Goal: Information Seeking & Learning: Learn about a topic

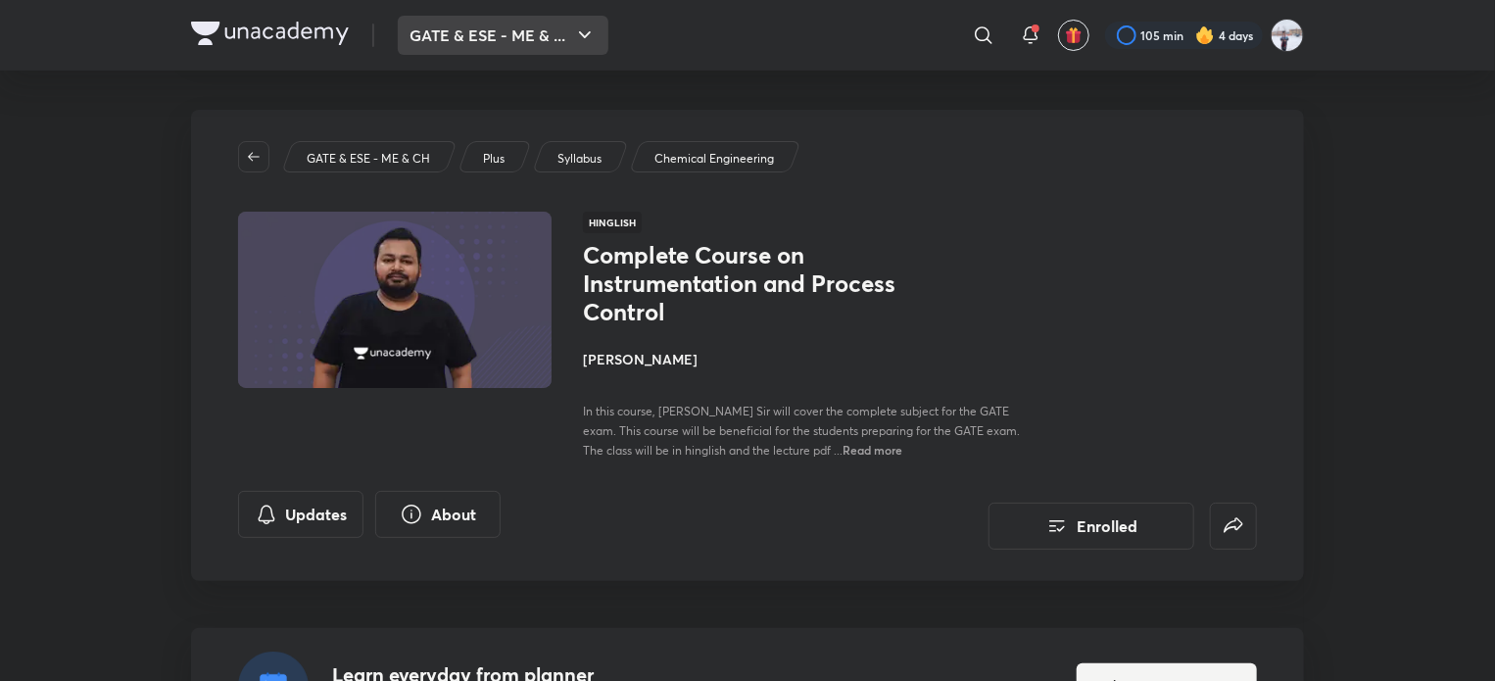
click at [509, 23] on button "GATE & ESE - ME & ..." at bounding box center [503, 35] width 211 height 39
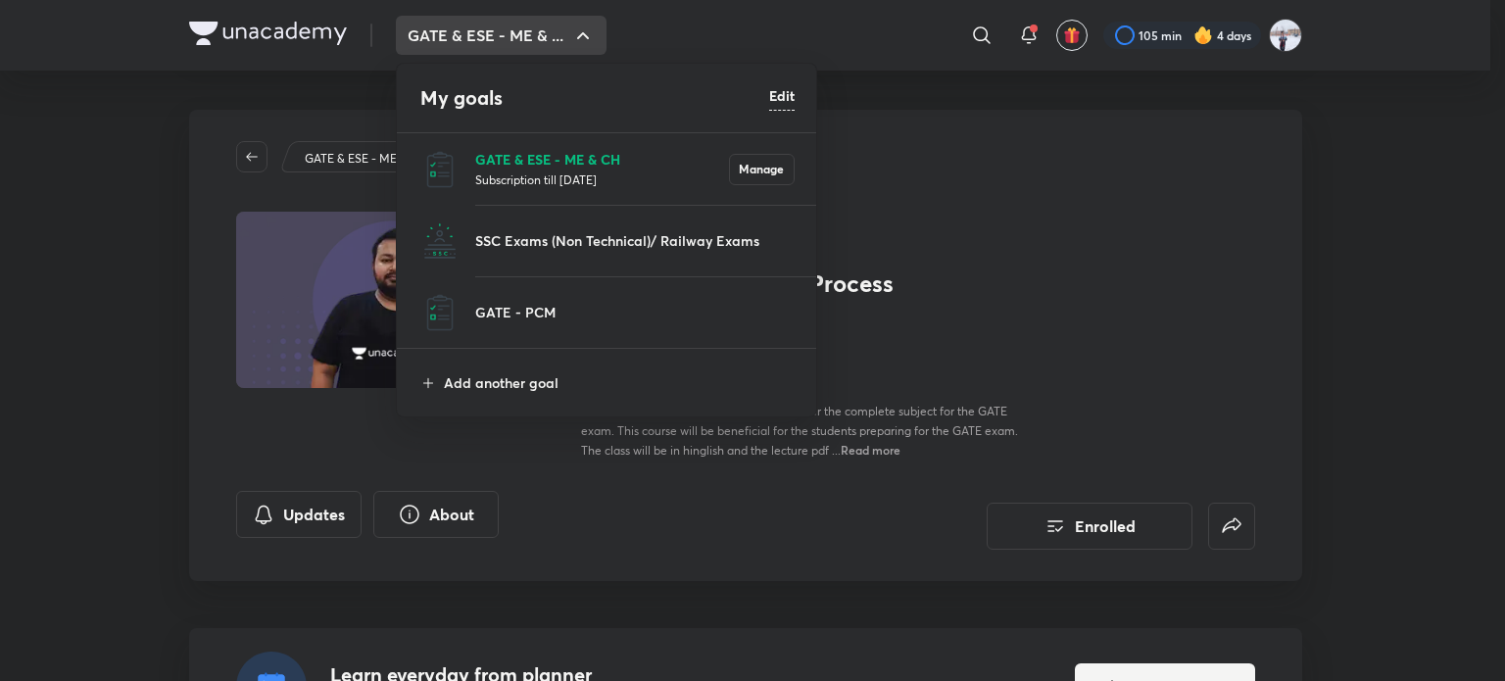
click at [519, 157] on p "GATE & ESE - ME & CH" at bounding box center [602, 159] width 254 height 21
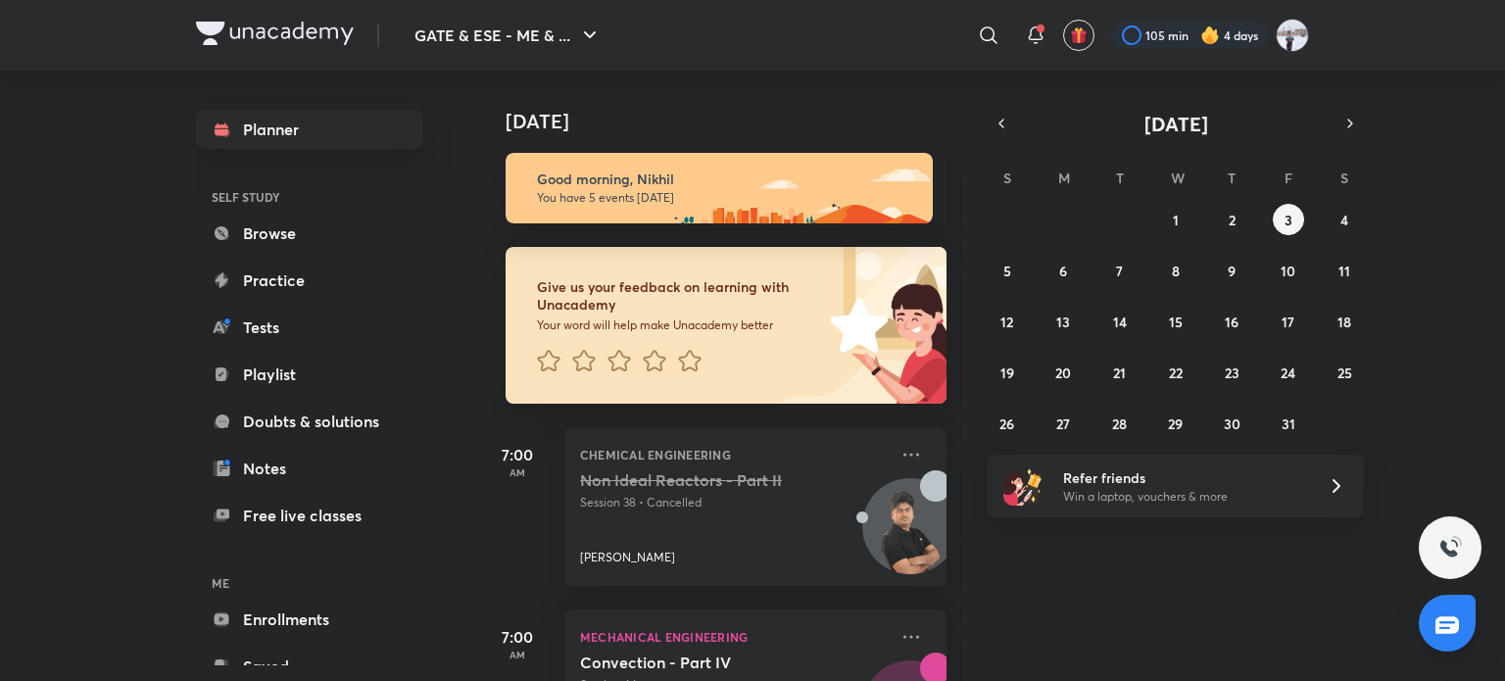
click at [106, 339] on div "GATE & ESE - ME & ... ​ 105 min 4 days Planner SELF STUDY Browse Practice Tests…" at bounding box center [752, 340] width 1505 height 681
click at [191, 301] on div "GATE & ESE - ME & ... ​ 105 min 4 days Planner SELF STUDY Browse Practice Tests…" at bounding box center [752, 340] width 1505 height 681
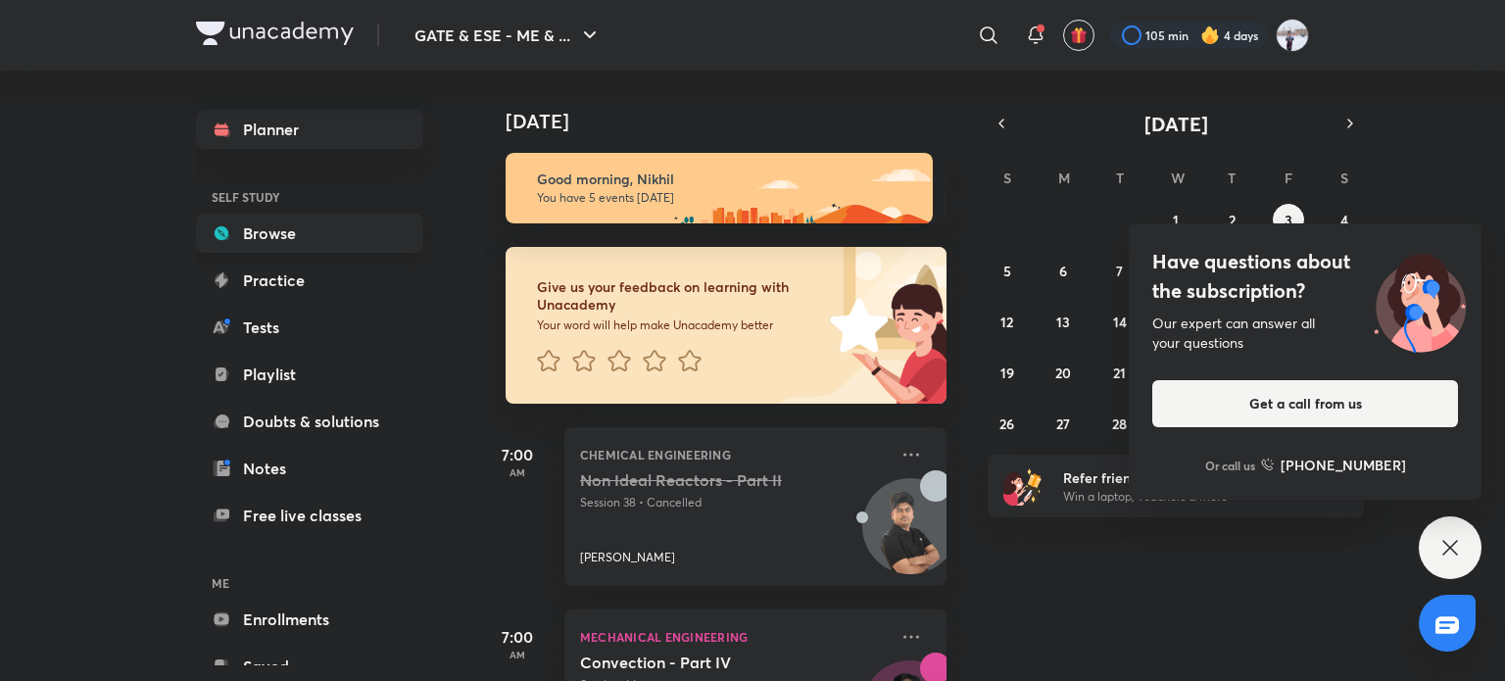
click at [333, 226] on link "Browse" at bounding box center [309, 233] width 227 height 39
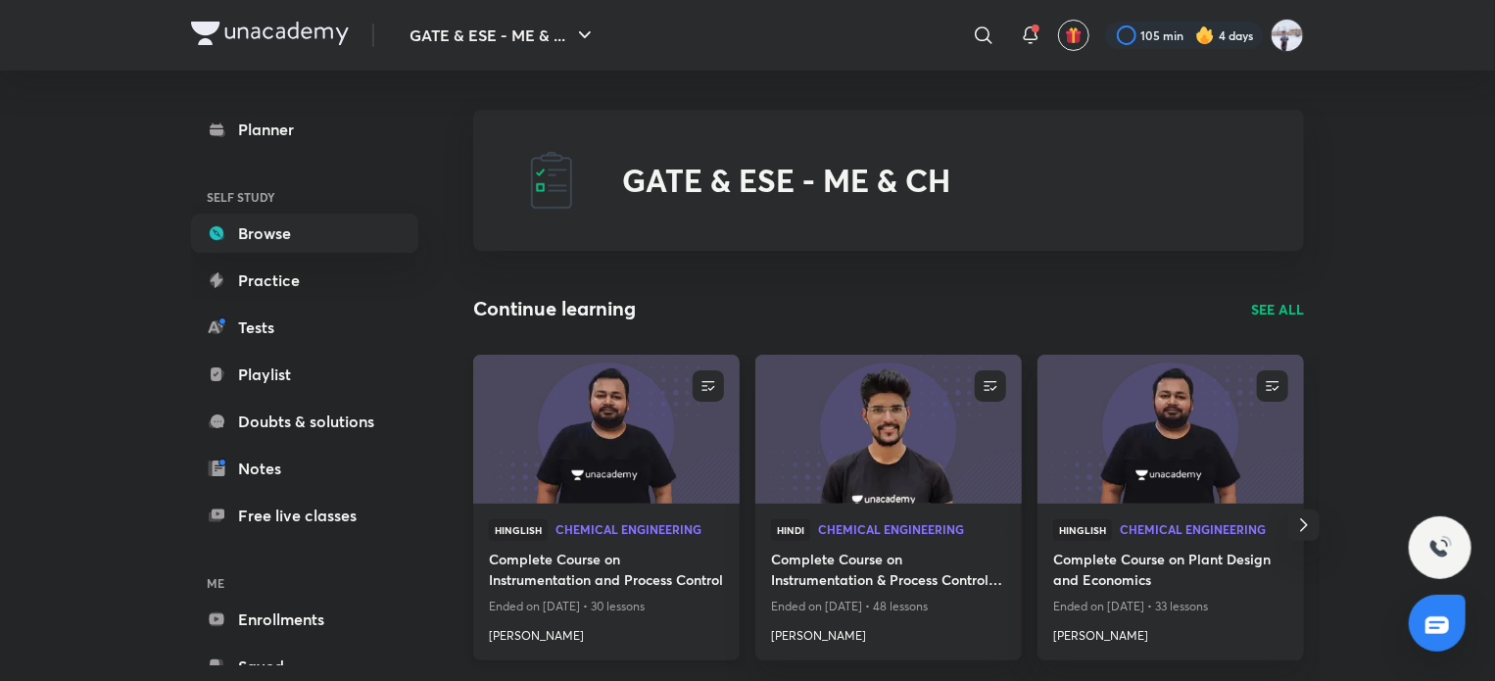
click at [641, 469] on img at bounding box center [605, 429] width 271 height 152
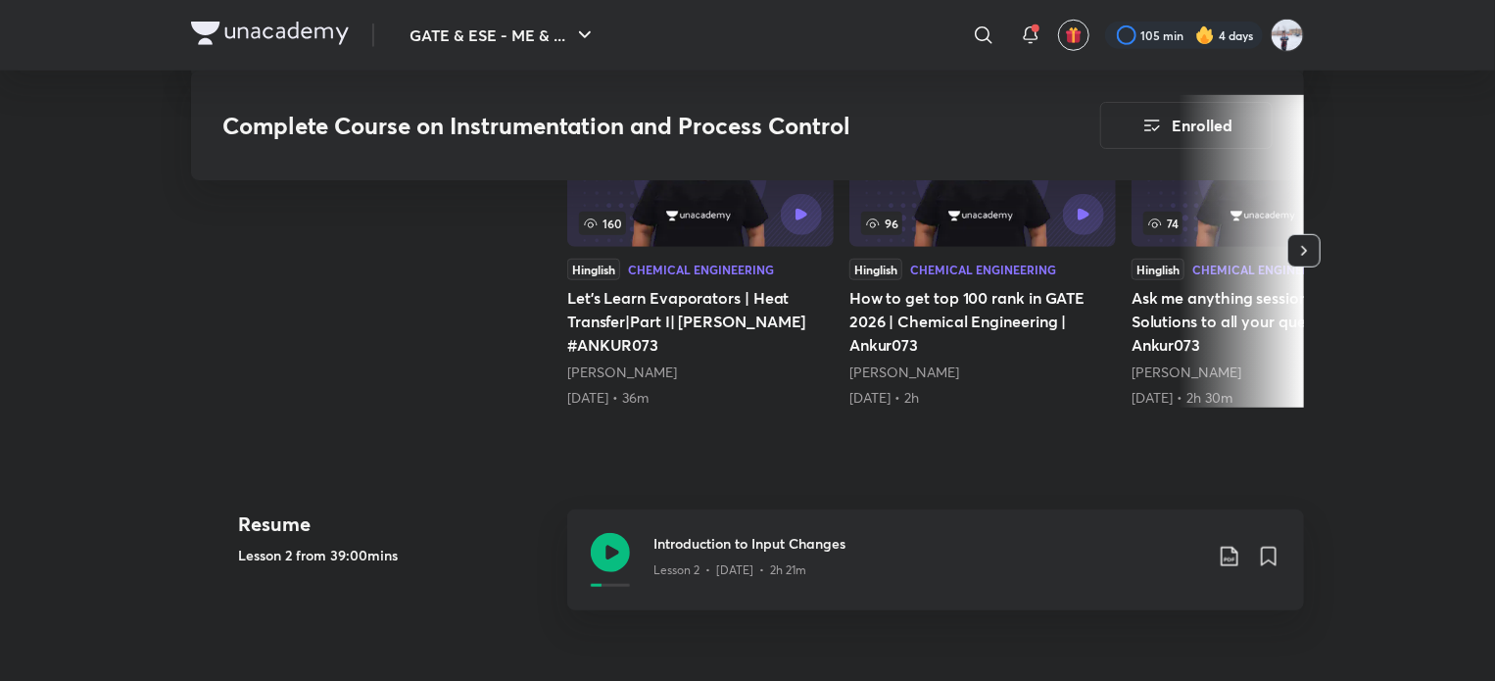
scroll to position [784, 0]
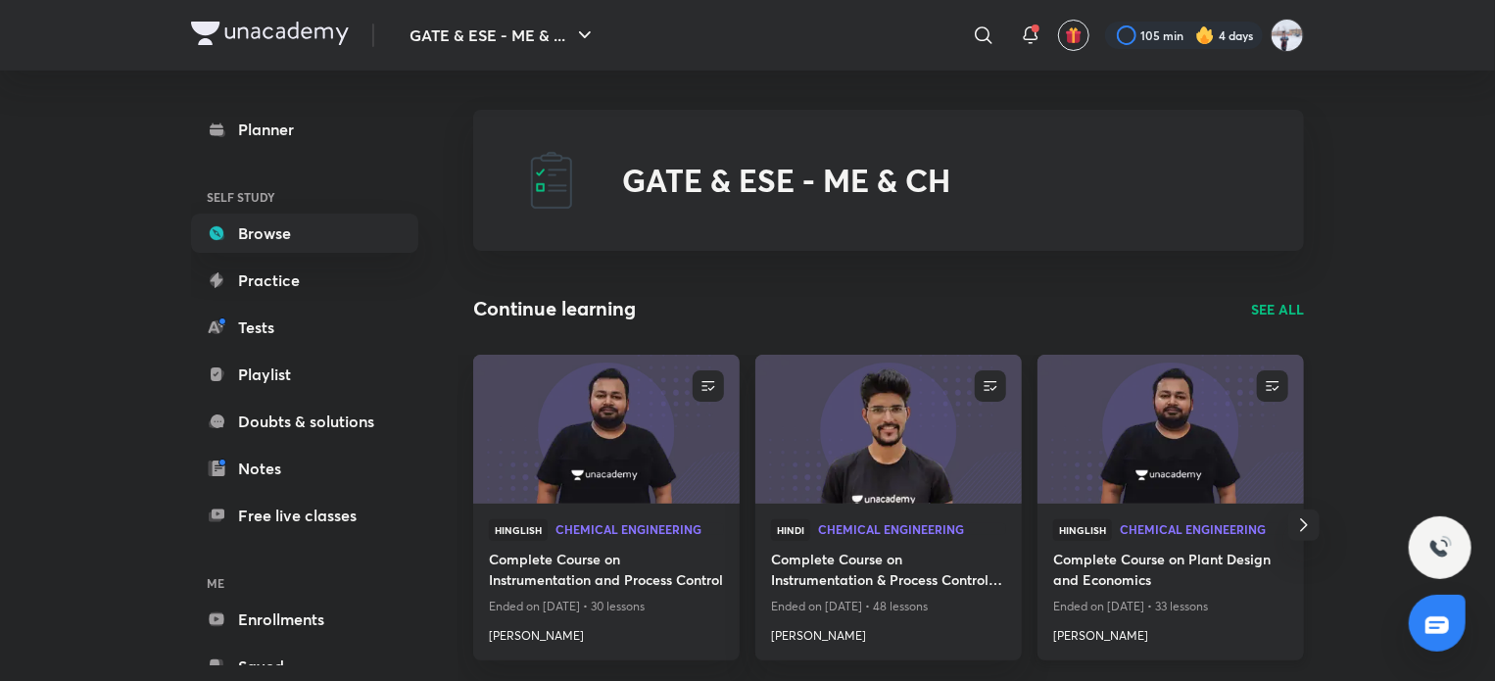
click at [1128, 450] on img at bounding box center [1170, 429] width 271 height 152
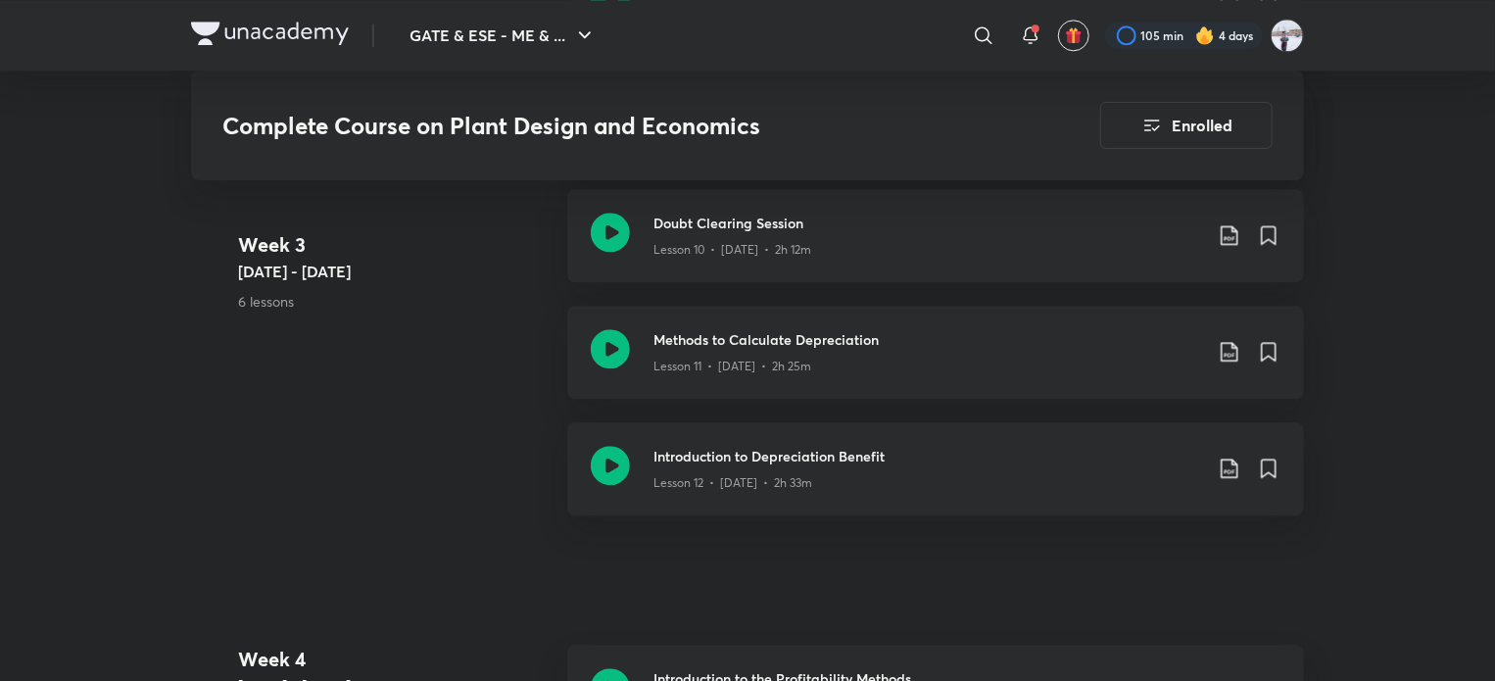
scroll to position [2646, 0]
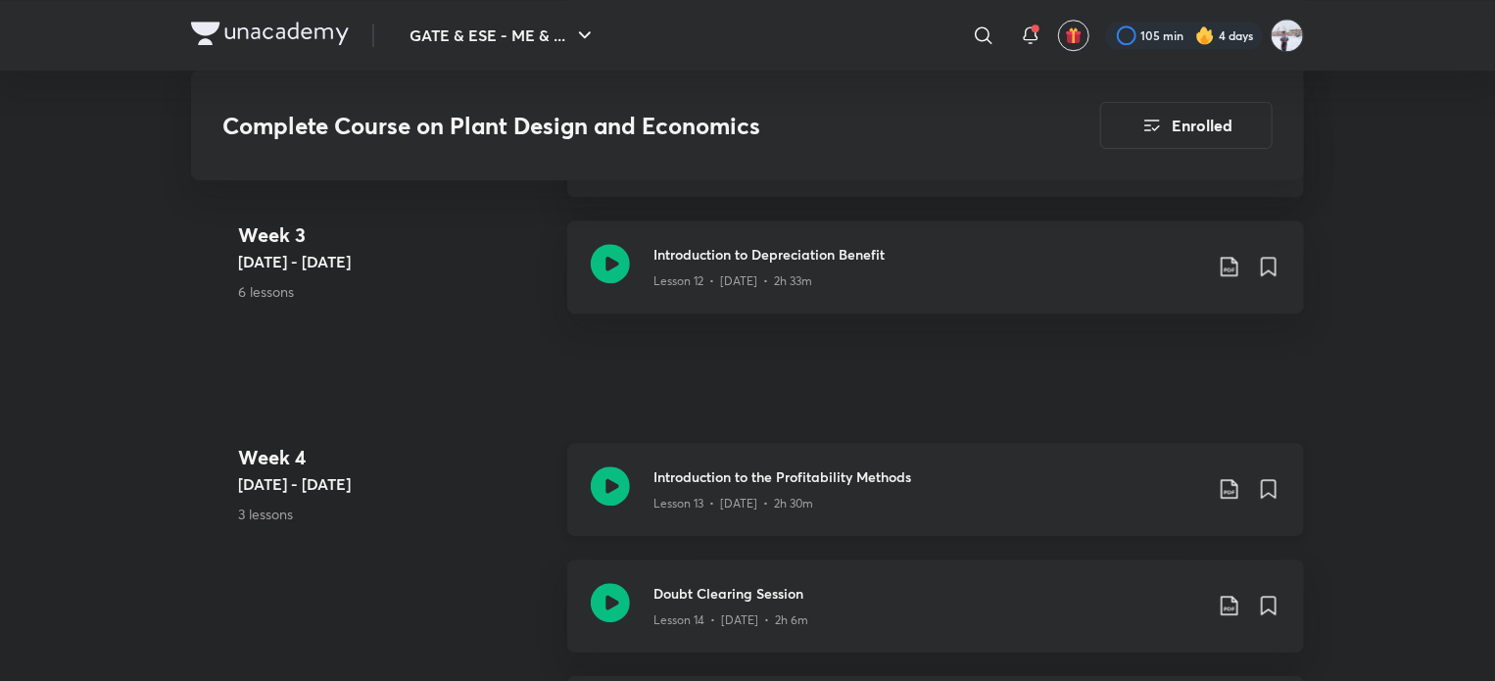
click at [739, 473] on h3 "Introduction to the Profitability Methods" at bounding box center [928, 476] width 549 height 21
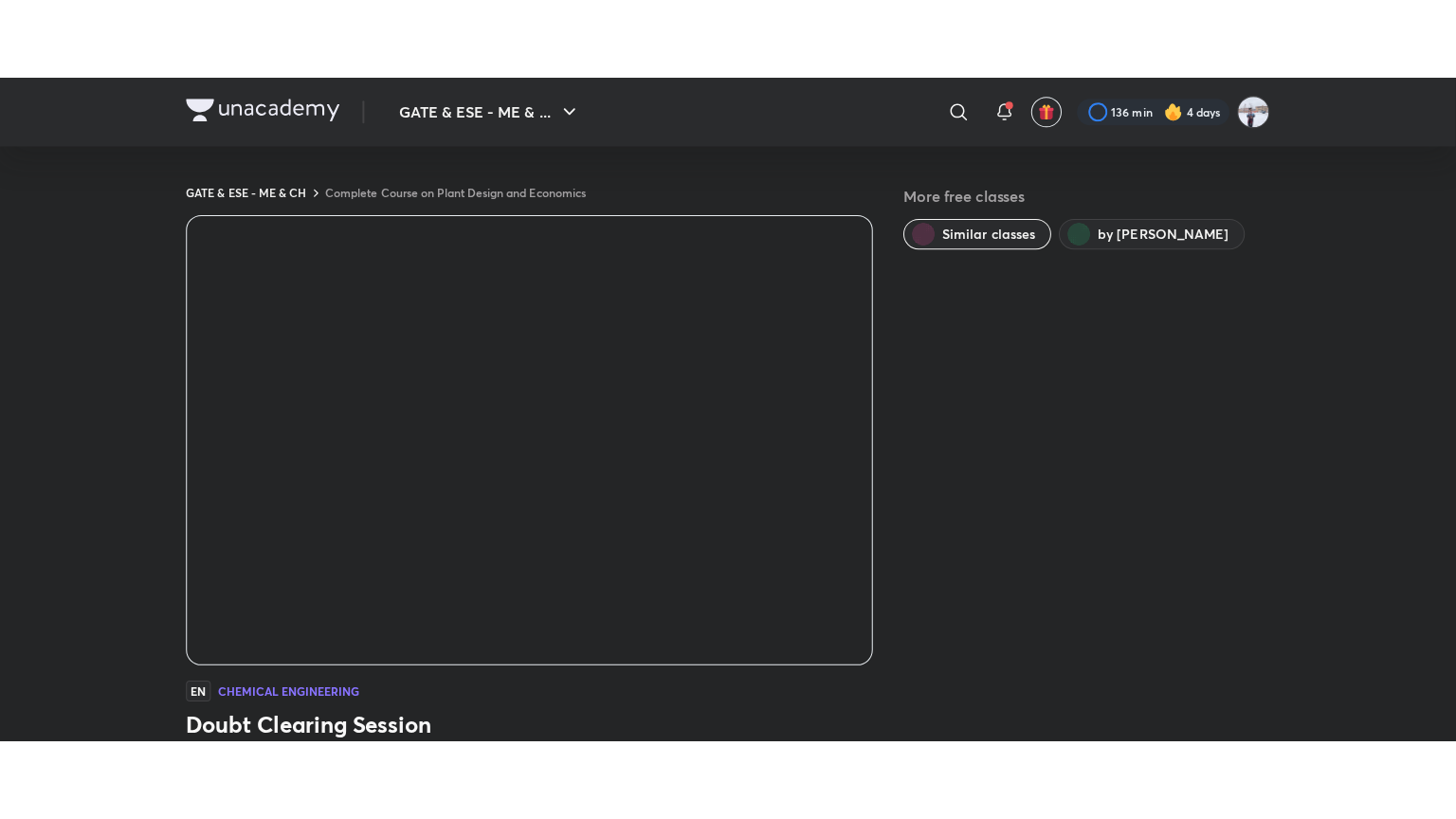
scroll to position [576, 0]
